Goal: Task Accomplishment & Management: Complete application form

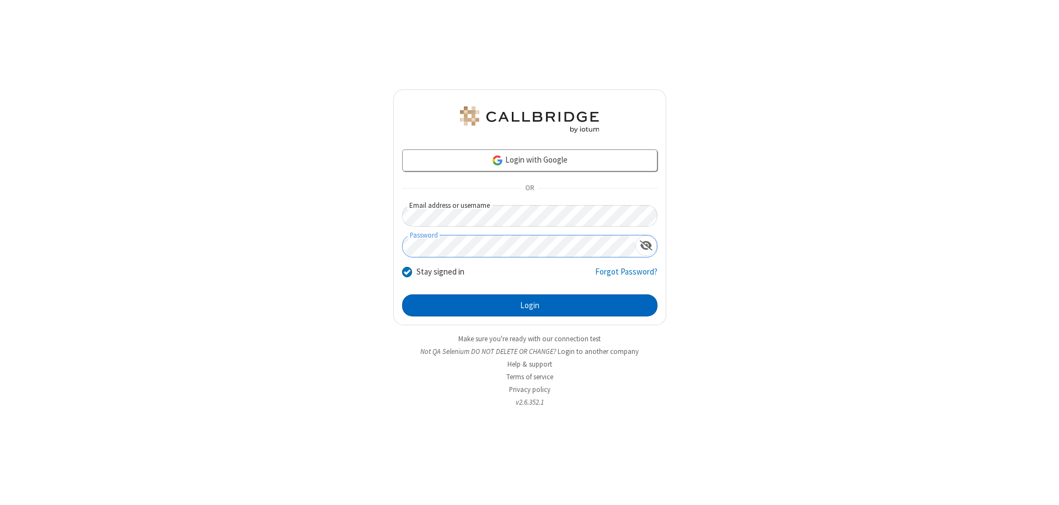
click at [529, 305] on button "Login" at bounding box center [529, 305] width 255 height 22
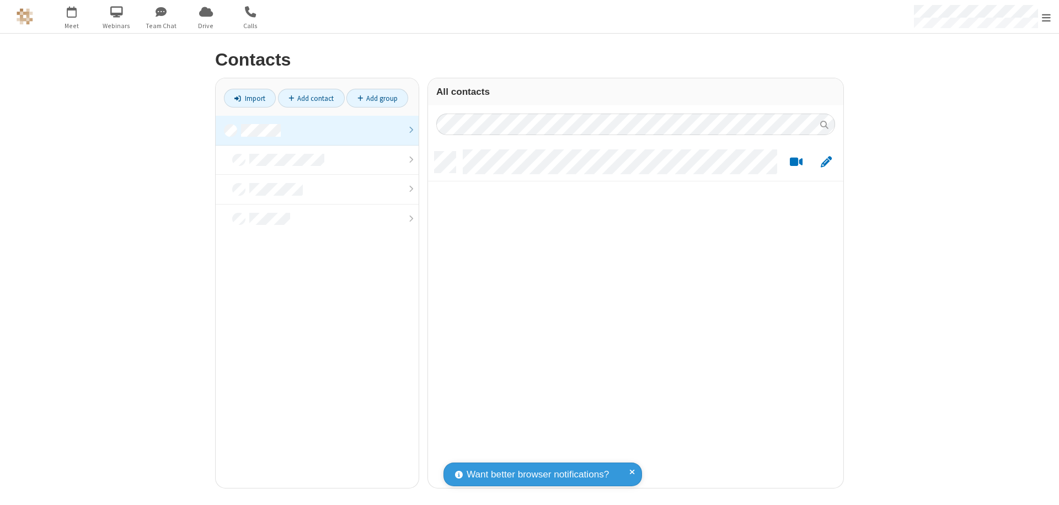
click at [317, 130] on link at bounding box center [317, 131] width 203 height 30
click at [311, 98] on link "Add contact" at bounding box center [311, 98] width 67 height 19
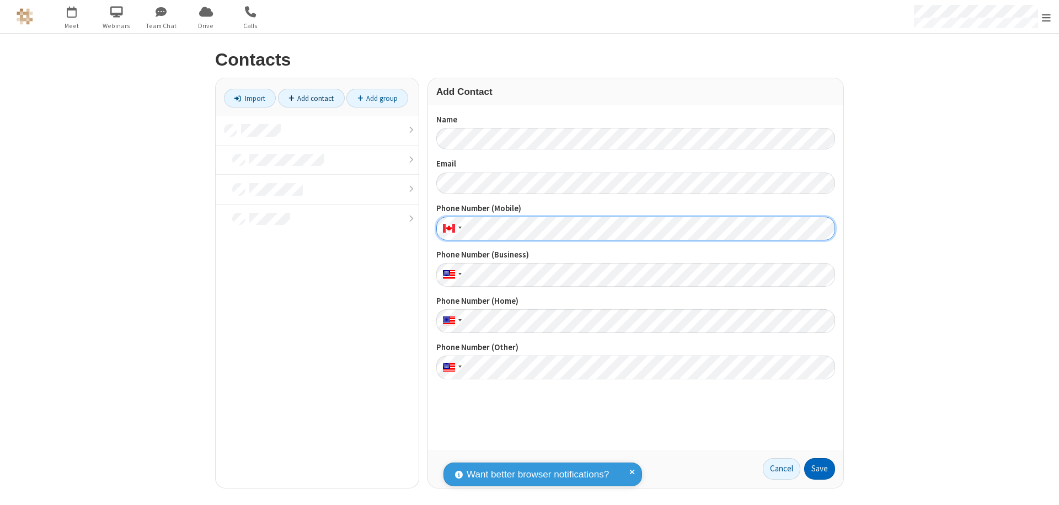
click at [819, 469] on button "Save" at bounding box center [819, 469] width 31 height 22
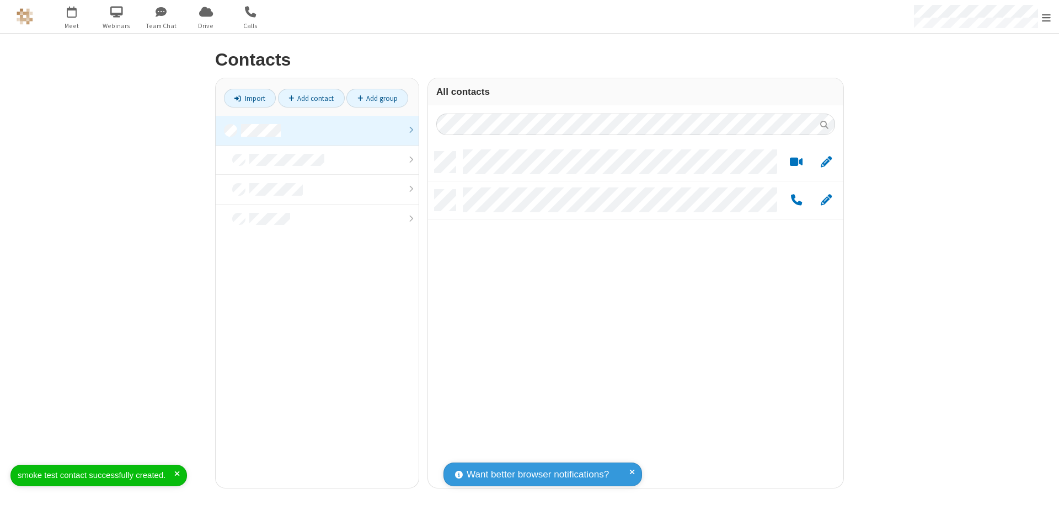
scroll to position [336, 407]
